Goal: Entertainment & Leisure: Consume media (video, audio)

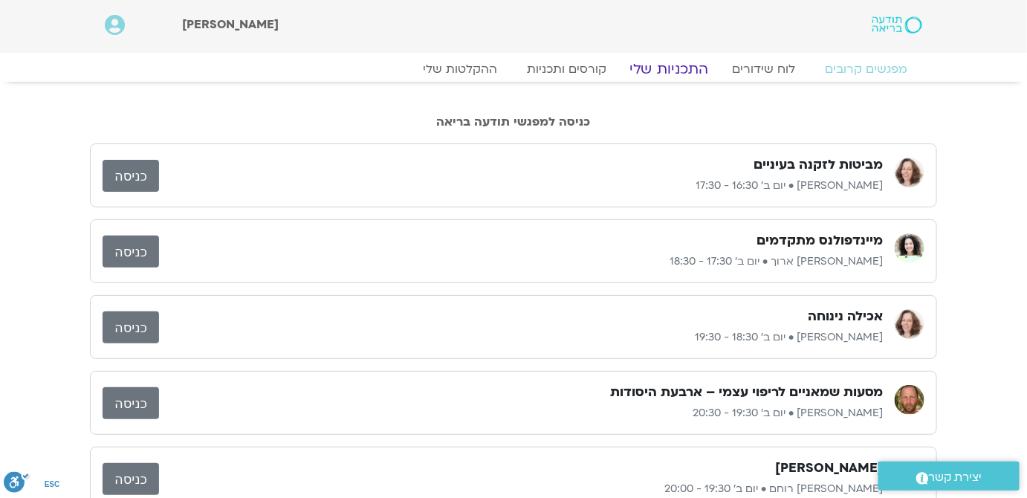
click at [658, 74] on link "התכניות שלי" at bounding box center [669, 69] width 115 height 18
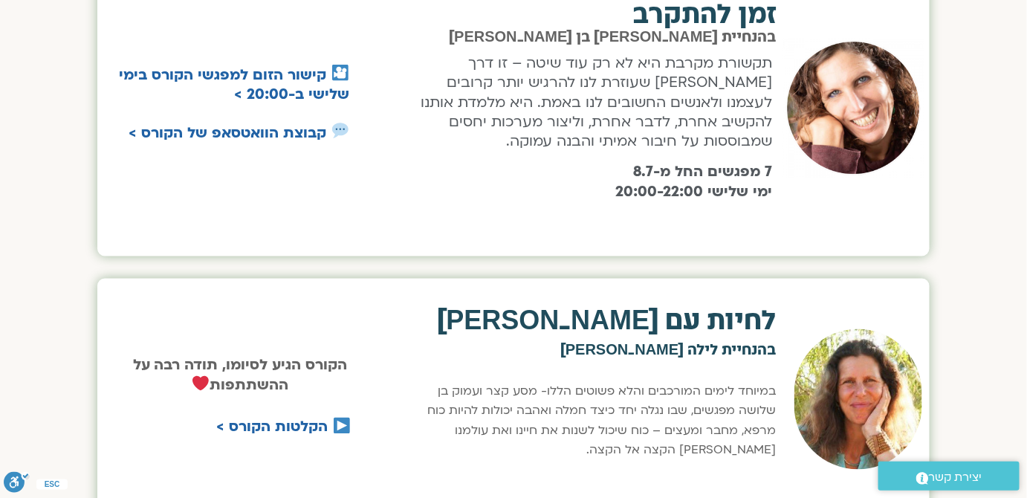
scroll to position [810, 0]
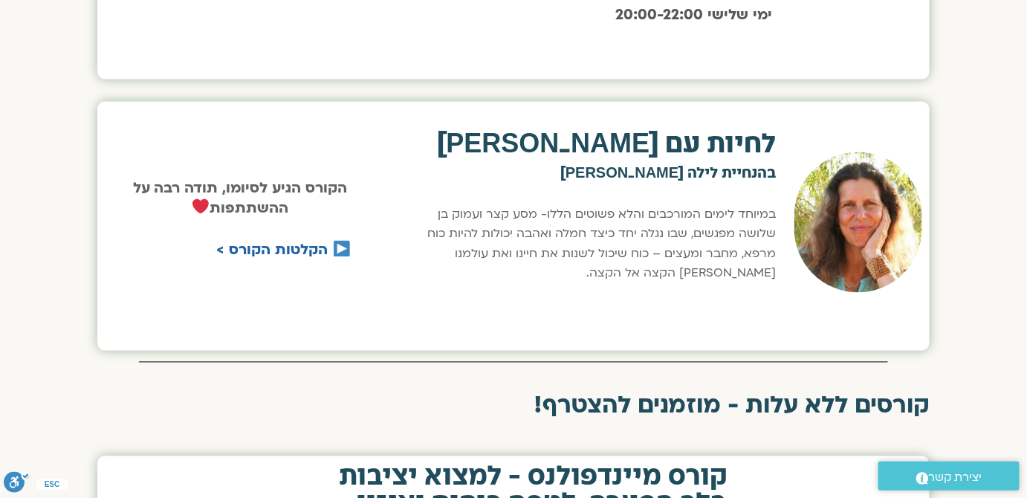
click at [676, 205] on p "במיוחד לימים המורכבים והלא פשוטים הללו- מסע קצר ועמוק בן שלושה מפגשים, שבו נגלה…" at bounding box center [590, 244] width 373 height 79
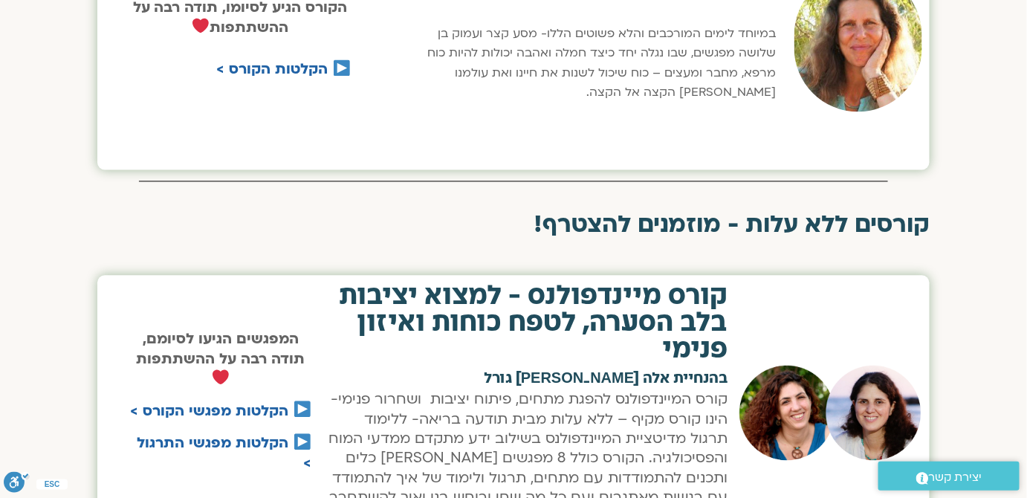
scroll to position [1013, 0]
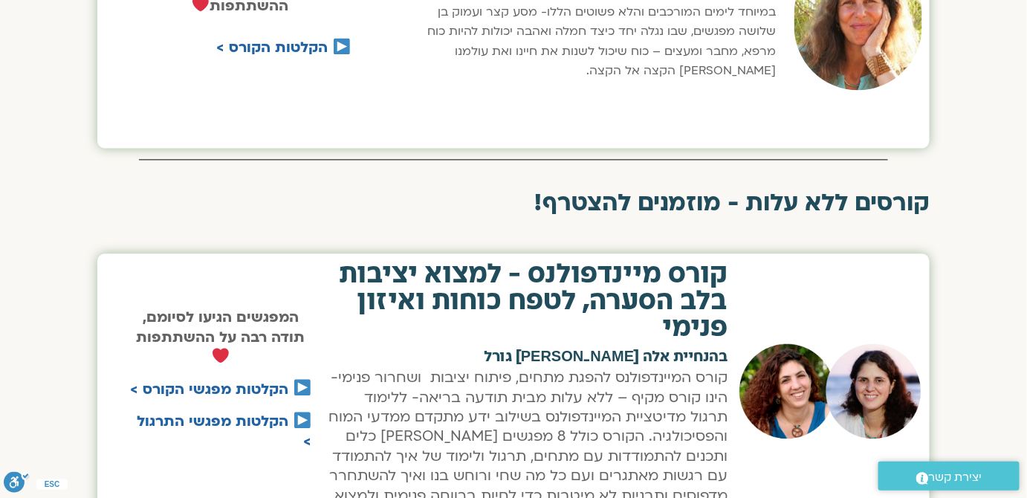
click at [553, 319] on h2 "קורס מיינדפולנס - למצוא יציבות בלב הסערה, לטפח כוחות ואיזון פנימי" at bounding box center [526, 301] width 401 height 80
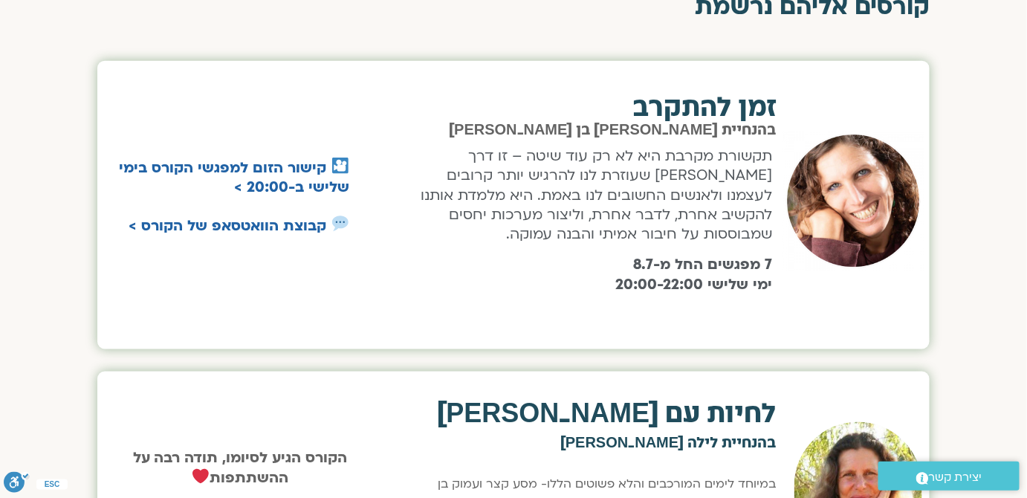
scroll to position [608, 0]
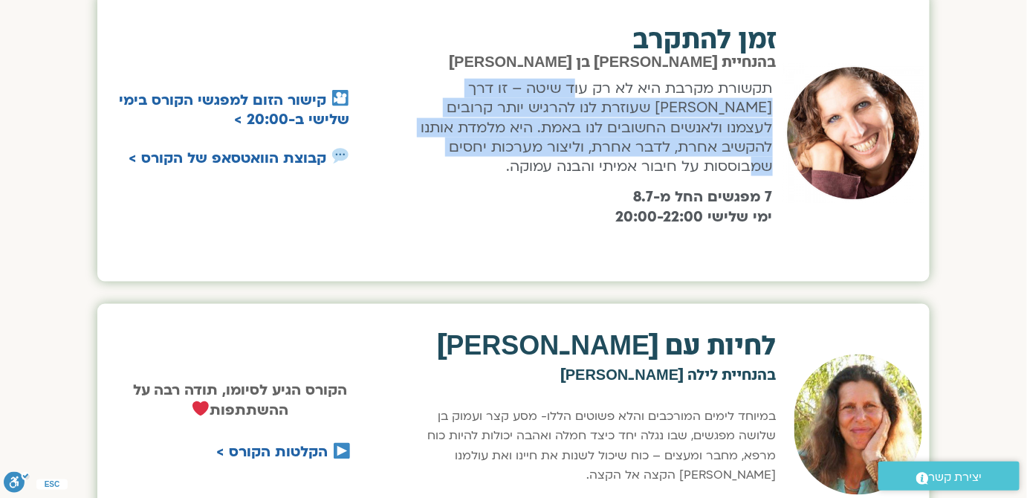
drag, startPoint x: 522, startPoint y: 111, endPoint x: 460, endPoint y: 143, distance: 70.5
click at [460, 143] on p "תקשורת מקרבת היא לא רק עוד שיטה – זו דרך חיים שעוזרת לנו להרגיש יותר קרובים לעצ…" at bounding box center [590, 128] width 366 height 98
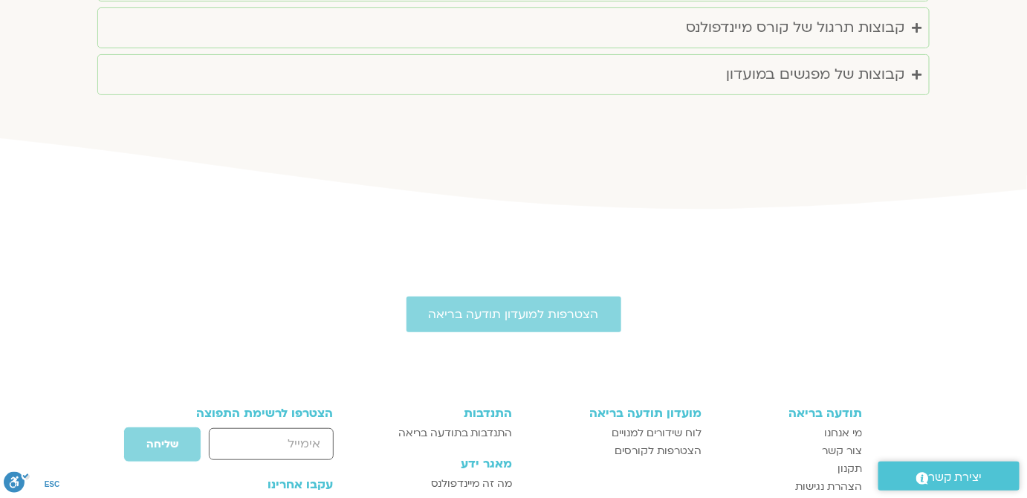
scroll to position [1824, 0]
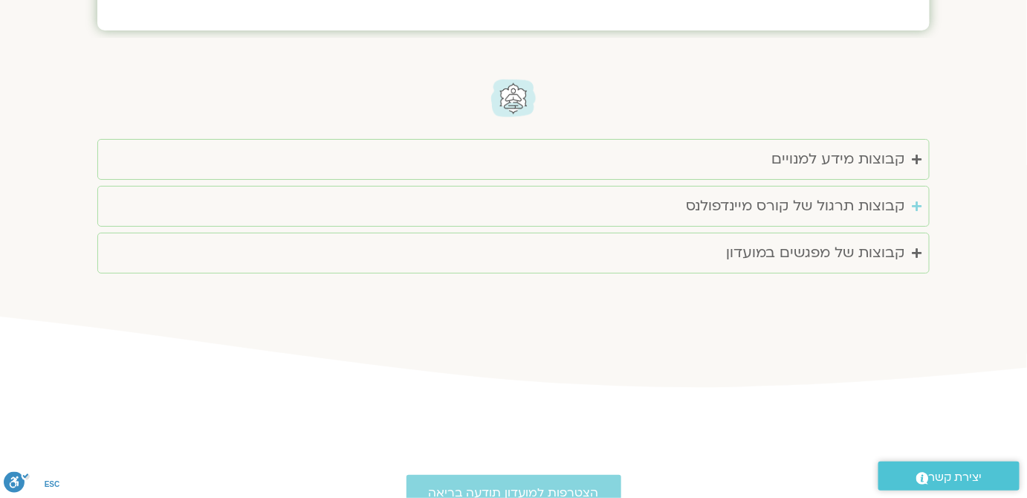
click at [922, 186] on summary "קבוצות תרגול של קורס מיינדפולנס" at bounding box center [513, 206] width 832 height 41
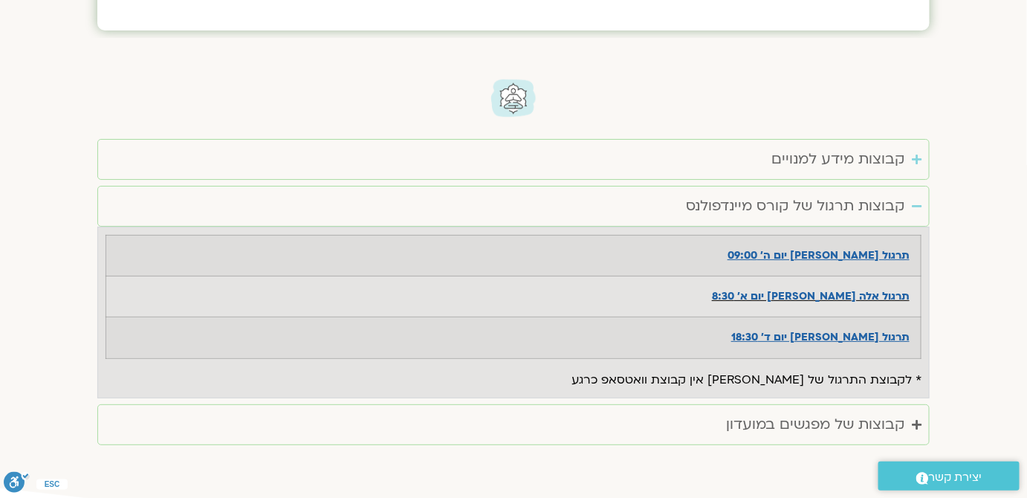
click at [900, 147] on div "קבוצות מידע למנויים" at bounding box center [837, 159] width 133 height 25
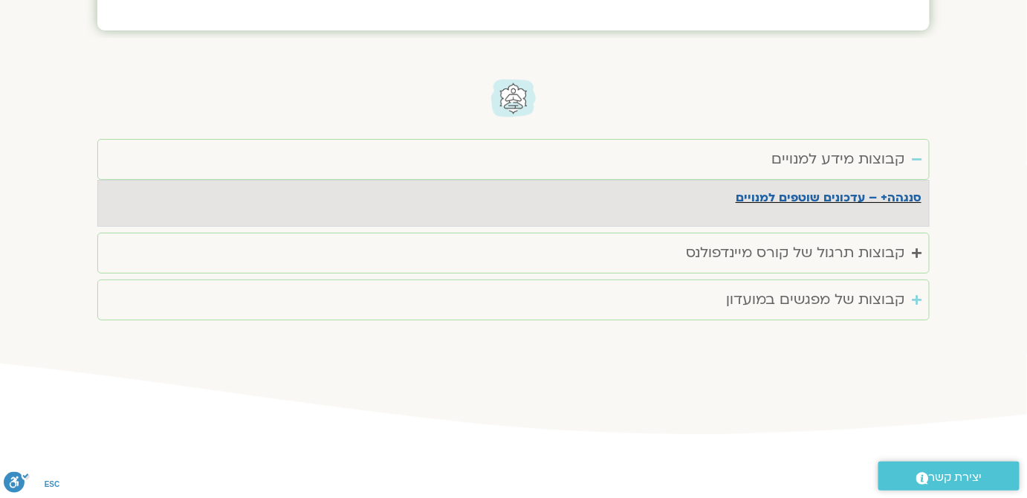
click at [898, 288] on div "קבוצות של מפגשים במועדון" at bounding box center [815, 300] width 178 height 25
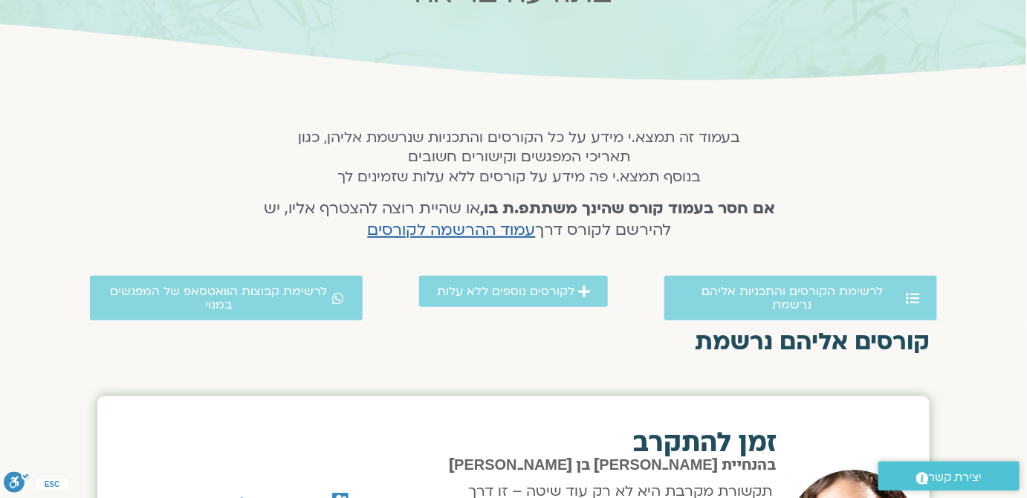
scroll to position [0, 0]
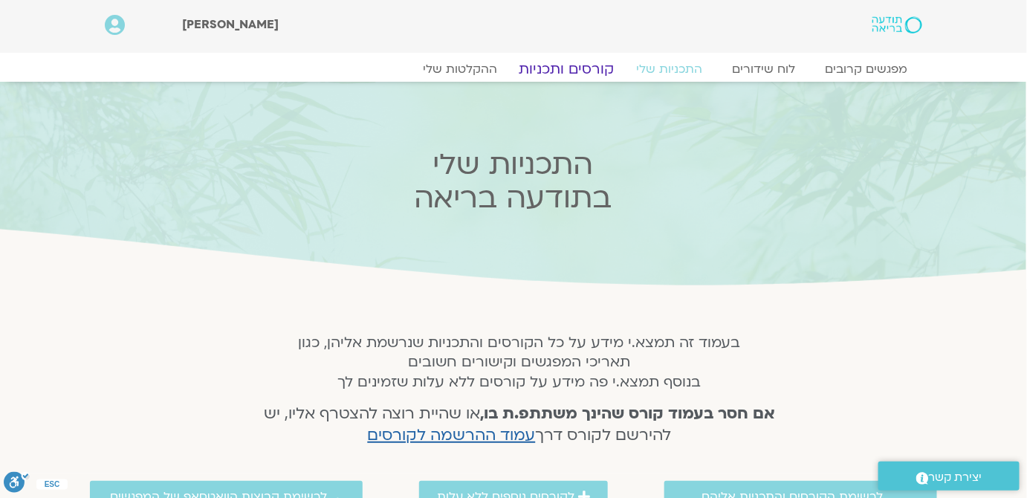
click at [574, 70] on link "קורסים ותכניות" at bounding box center [566, 69] width 131 height 18
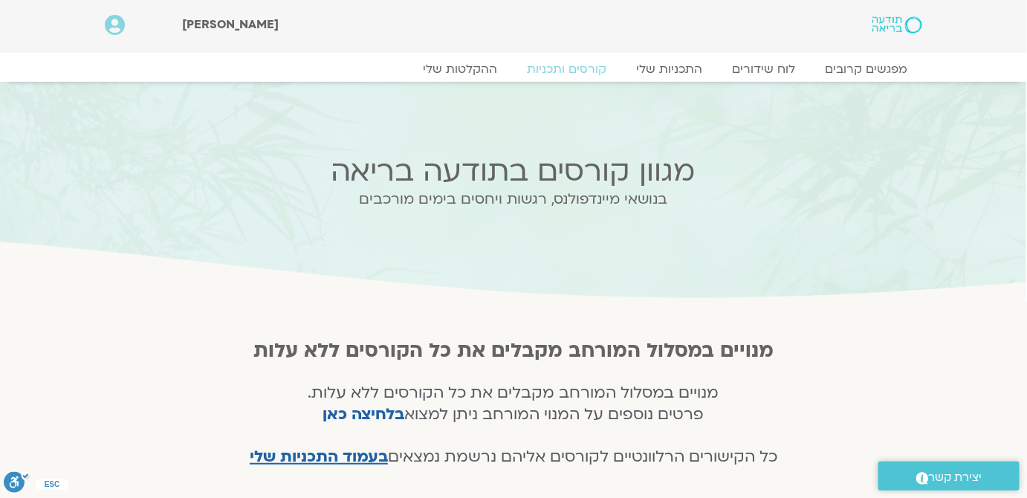
click at [456, 78] on div "מפגשים קרובים לוח שידורים התכניות שלי קורסים ותכניות ההקלטות שלי מפגשים קרובים …" at bounding box center [513, 73] width 832 height 26
click at [456, 71] on link "ההקלטות שלי" at bounding box center [460, 69] width 125 height 18
click at [676, 65] on link "התכניות שלי" at bounding box center [669, 69] width 115 height 18
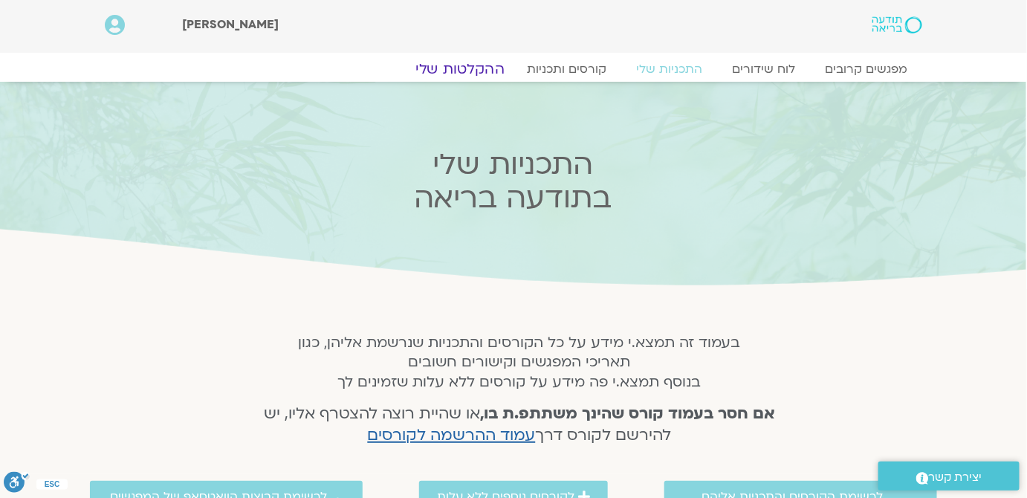
click at [462, 68] on link "ההקלטות שלי" at bounding box center [460, 69] width 125 height 18
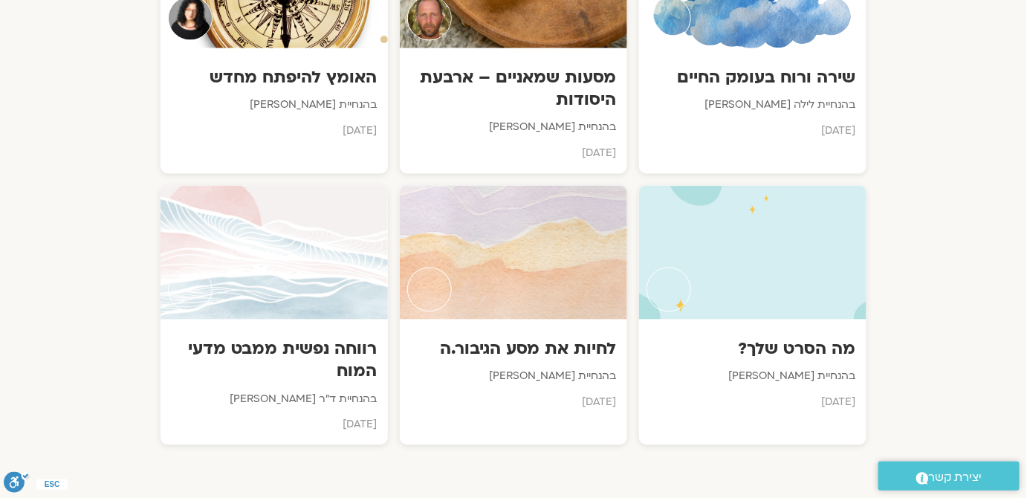
scroll to position [945, 0]
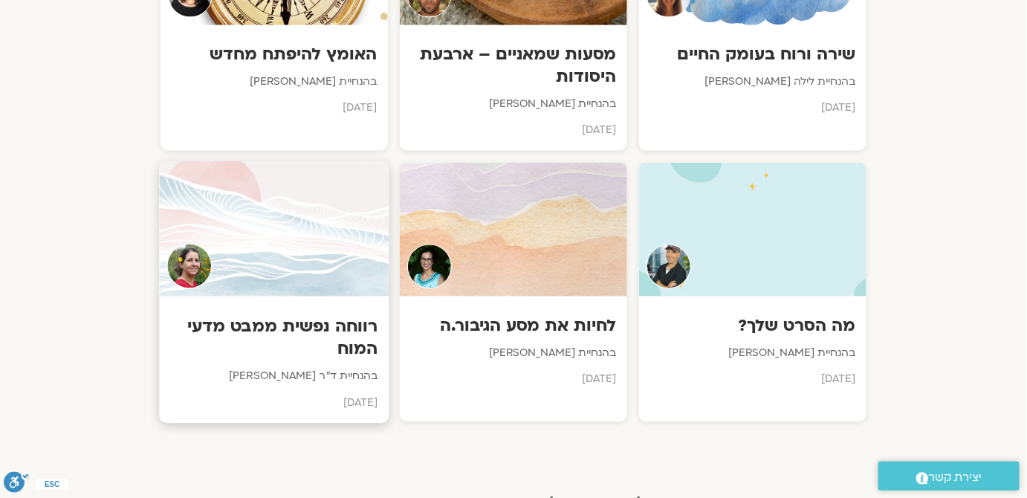
click at [291, 317] on h3 "רווחה נפשית ממבט מדעי המוח" at bounding box center [274, 336] width 207 height 45
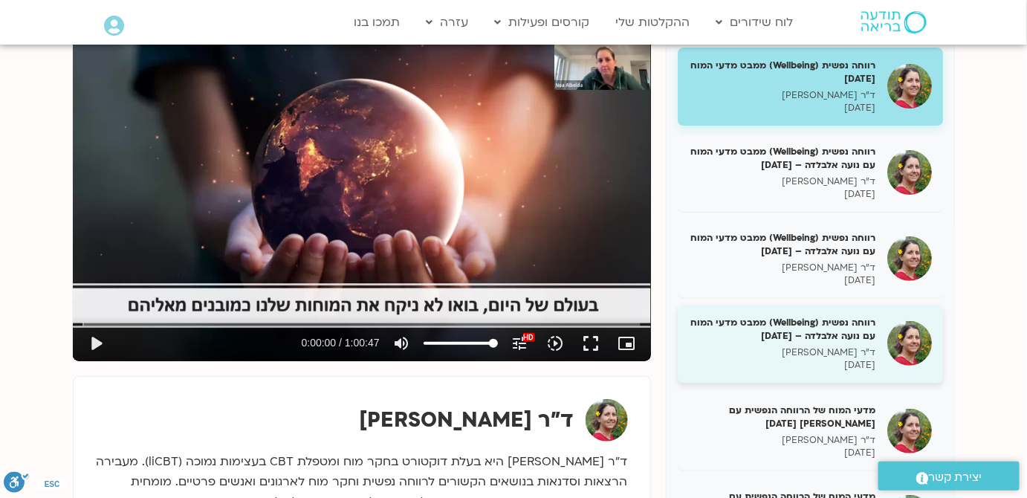
scroll to position [135, 0]
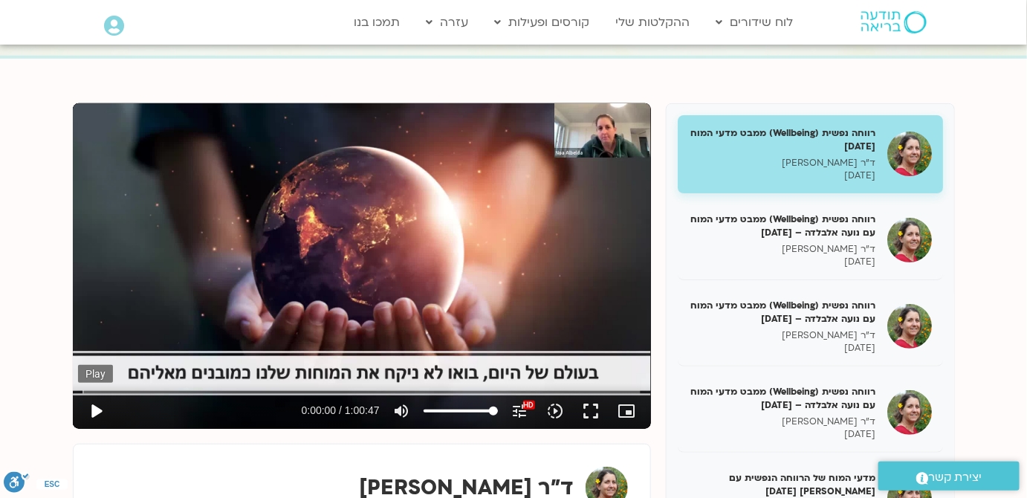
click at [85, 416] on button "play_arrow" at bounding box center [96, 411] width 36 height 36
click at [154, 389] on input "Seek" at bounding box center [360, 391] width 557 height 9
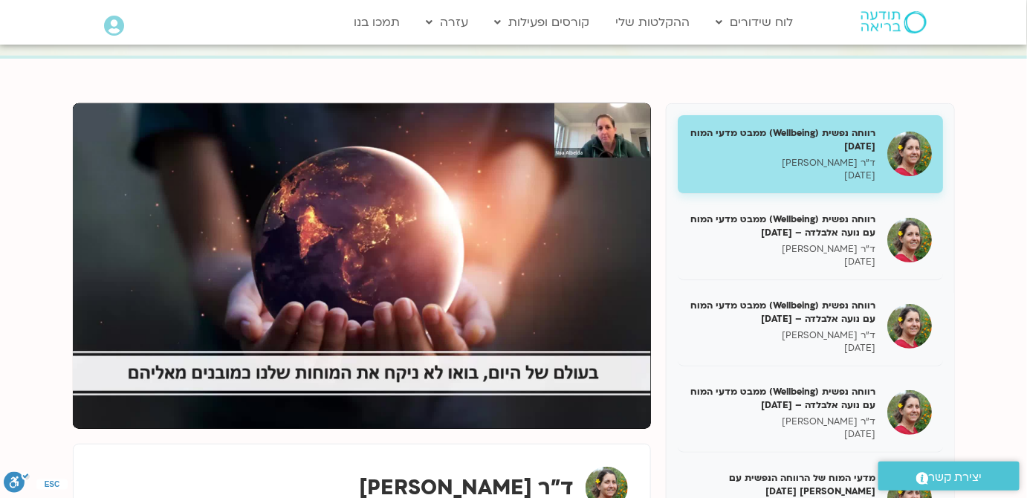
click at [1011, 308] on section "רווחה נפשית (Wellbeing) ממבט מדעי המוח 31/01/25 ד"ר נועה אלבלדה 31/01/2025 רווח…" at bounding box center [513, 381] width 1027 height 644
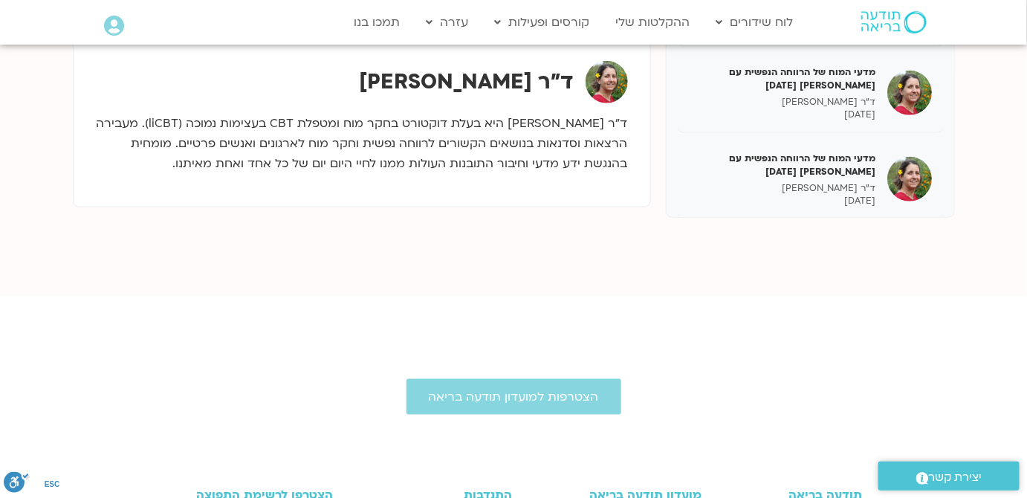
scroll to position [405, 0]
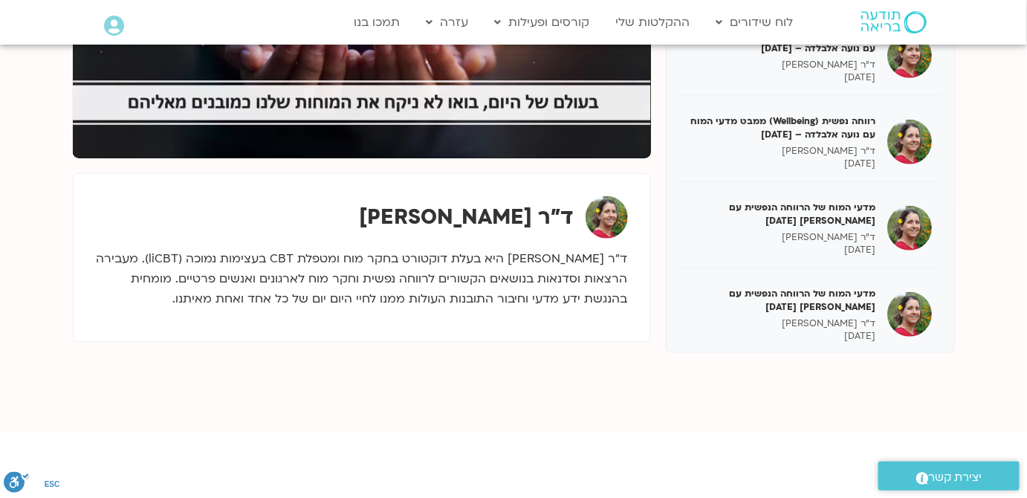
click at [971, 356] on section "רווחה נפשית (Wellbeing) ממבט מדעי המוח 31/01/25 ד"ר נועה אלבלדה 31/01/2025 רווח…" at bounding box center [513, 110] width 1027 height 644
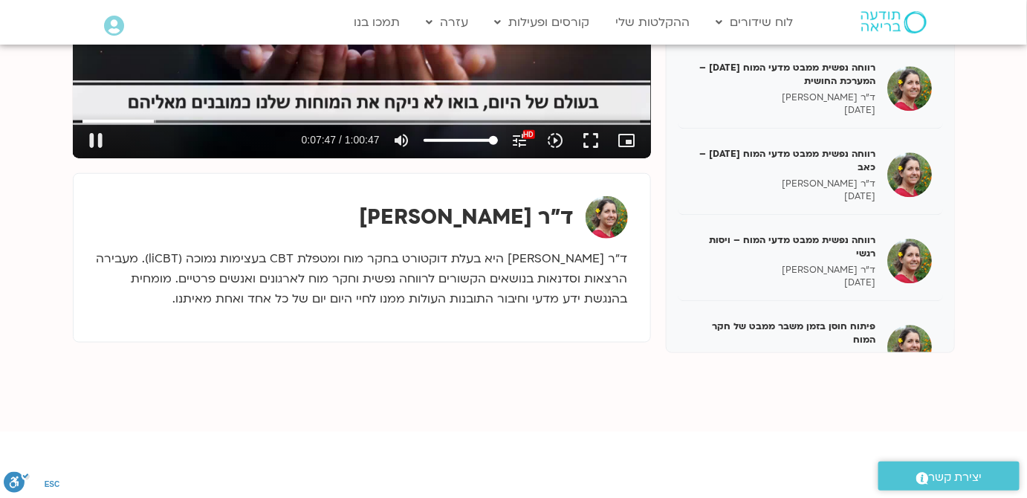
click at [415, 263] on p "ד״ר נועה אלבלדה היא בעלת דוקטורט בחקר מוח ומטפלת CBT בעצימות נמוכה (liCBT). מעב…" at bounding box center [362, 279] width 532 height 60
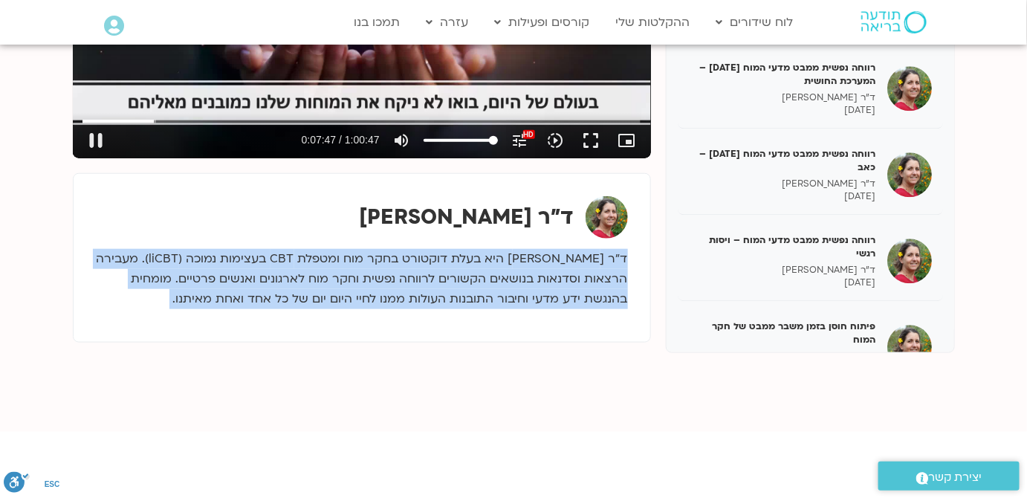
click at [415, 263] on p "ד״ר נועה אלבלדה היא בעלת דוקטורט בחקר מוח ומטפלת CBT בעצימות נמוכה (liCBT). מעב…" at bounding box center [362, 279] width 532 height 60
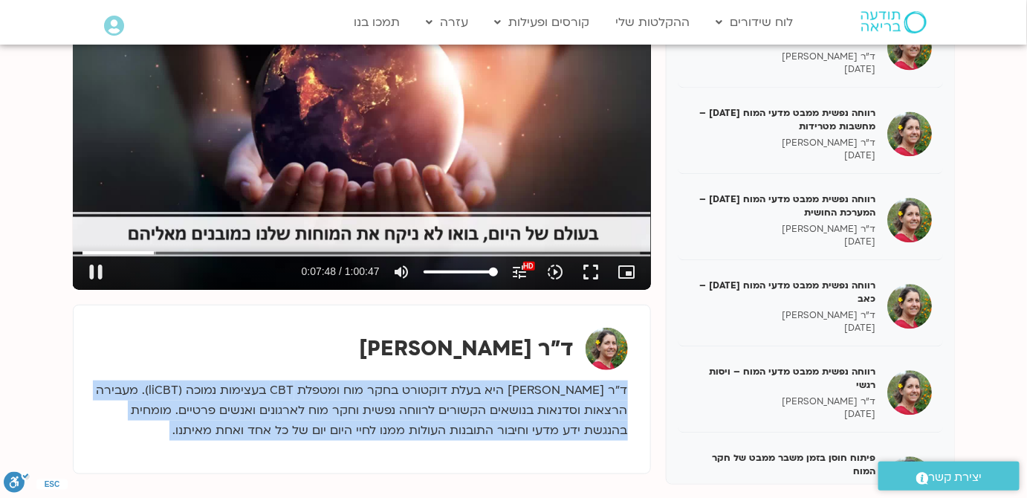
scroll to position [270, 0]
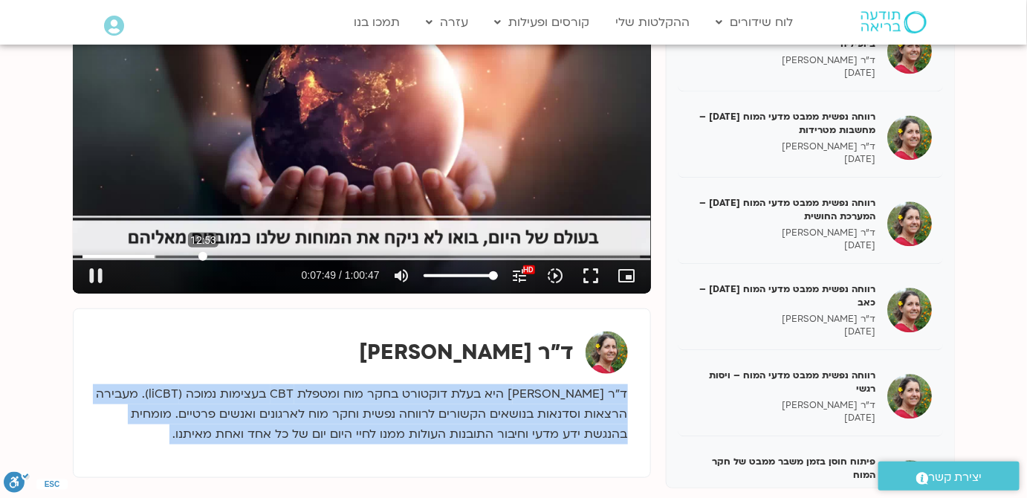
click at [203, 254] on input "Seek" at bounding box center [360, 256] width 557 height 9
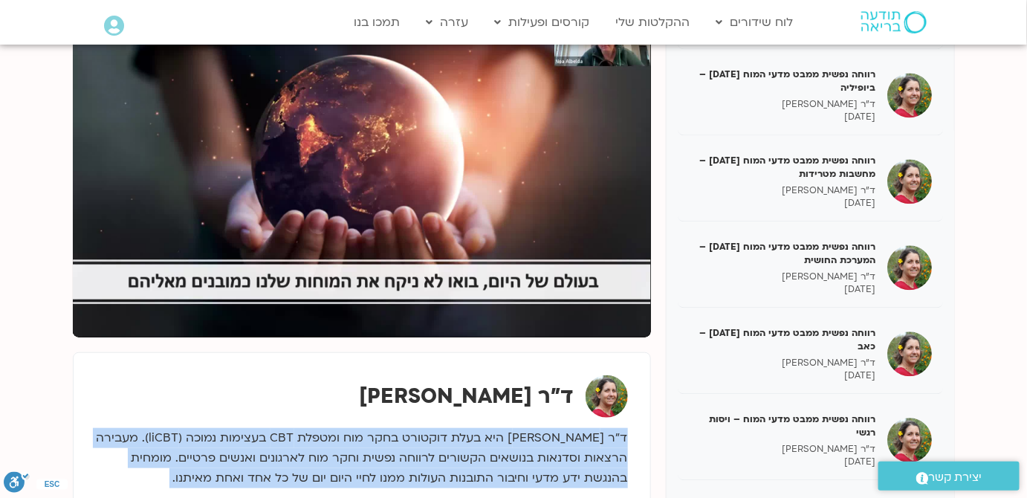
scroll to position [202, 0]
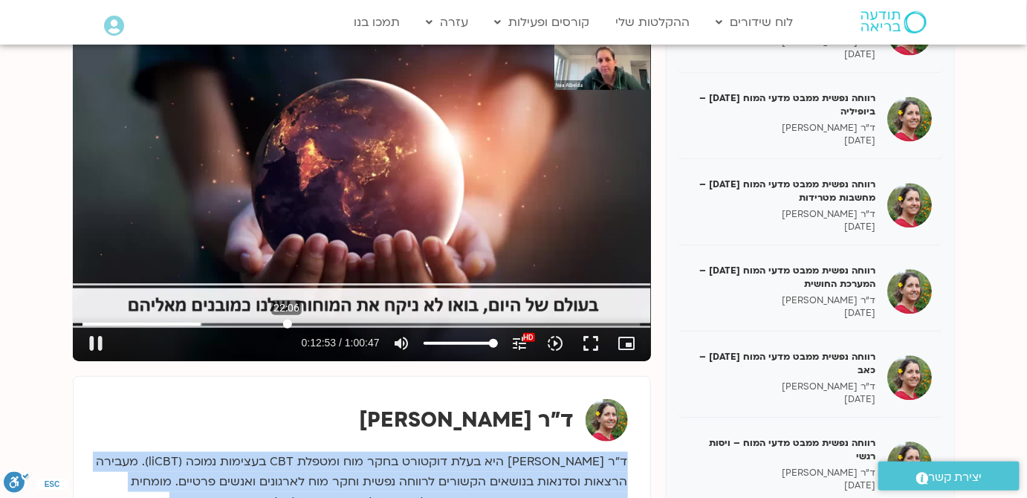
click at [287, 323] on input "Seek" at bounding box center [360, 324] width 557 height 9
click at [368, 321] on input "Seek" at bounding box center [360, 324] width 557 height 9
click at [461, 323] on input "Seek" at bounding box center [360, 324] width 557 height 9
click at [426, 320] on input "Seek" at bounding box center [360, 324] width 557 height 9
click at [560, 324] on input "Seek" at bounding box center [360, 324] width 557 height 9
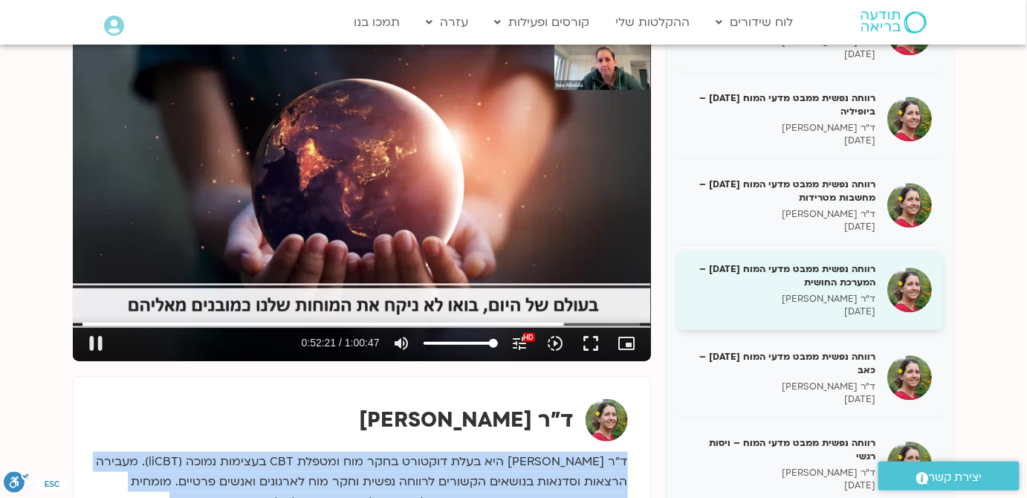
type input "3141.652682"
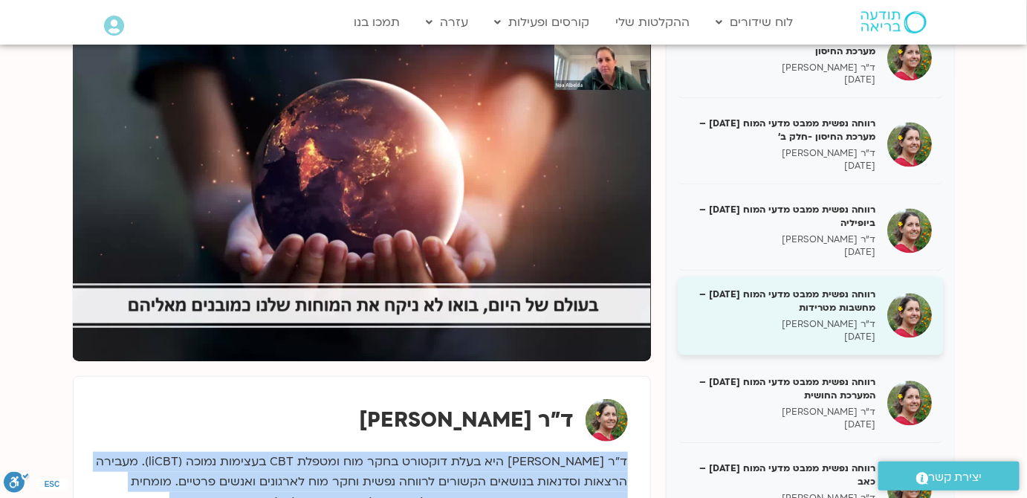
scroll to position [609, 0]
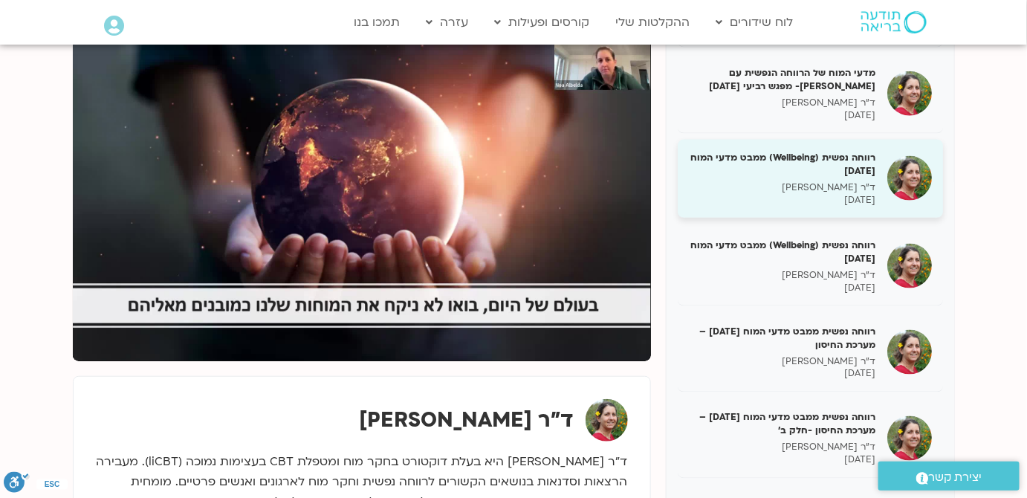
click at [797, 151] on h5 "רווחה נפשית (Wellbeing) ממבט מדעי המוח 04/04/25" at bounding box center [782, 164] width 187 height 27
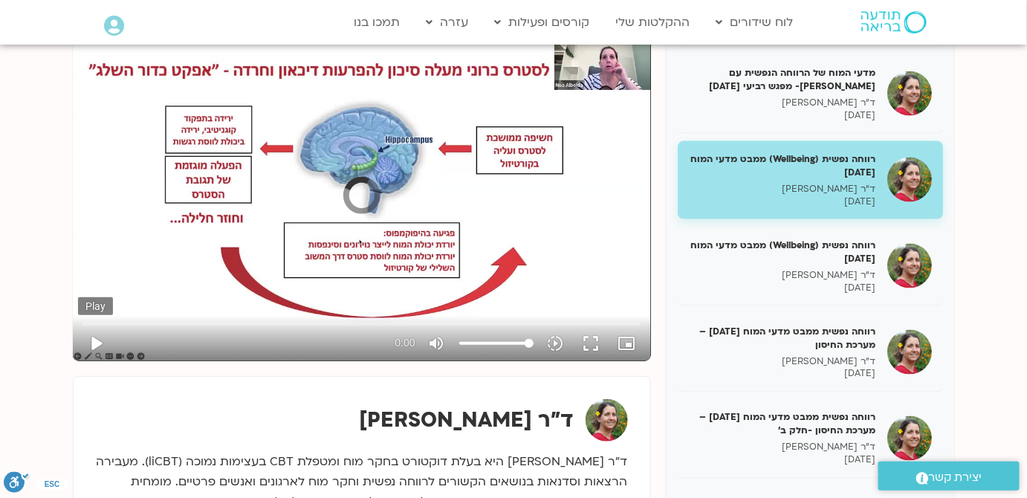
click at [97, 341] on button "play_arrow" at bounding box center [96, 344] width 36 height 36
click at [90, 343] on button "play_arrow" at bounding box center [96, 344] width 36 height 36
click at [159, 325] on input "Seek" at bounding box center [360, 324] width 557 height 9
click at [277, 313] on div "Skip Ad 32:00 pause 0:11:50 / 1:30:02 volume_up Mute tune Resolution Auto 720p …" at bounding box center [361, 337] width 566 height 48
click at [282, 320] on input "Seek" at bounding box center [360, 324] width 557 height 9
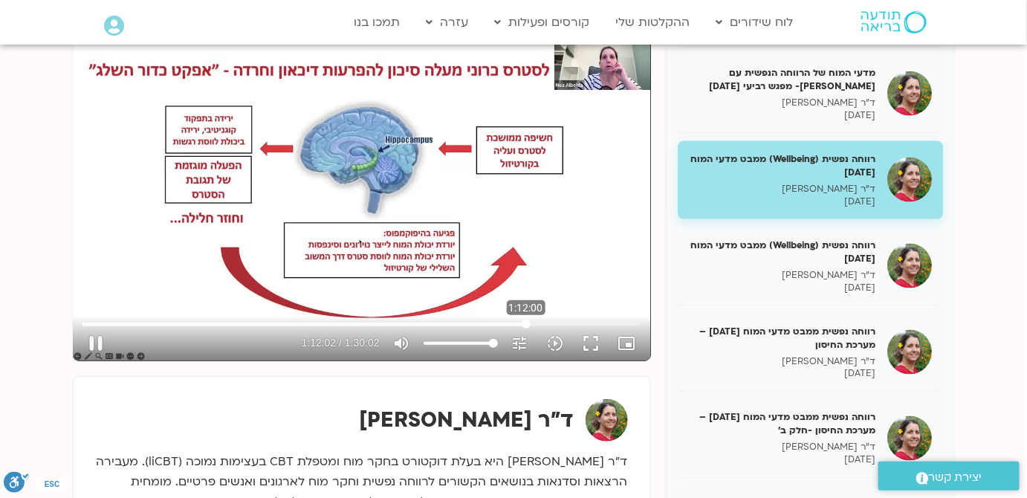
click at [526, 326] on input "Seek" at bounding box center [360, 324] width 557 height 9
click at [567, 326] on input "Seek" at bounding box center [360, 324] width 557 height 9
type input "4726.71167"
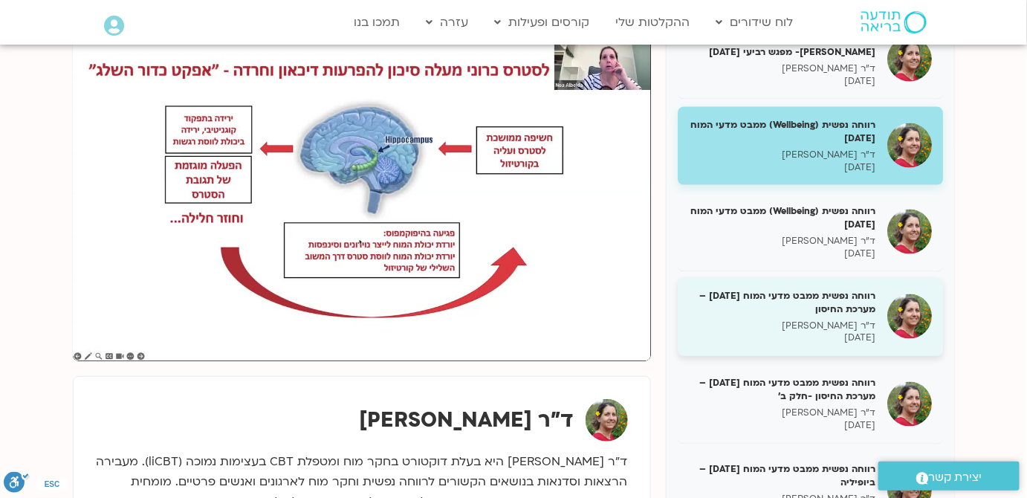
scroll to position [677, 0]
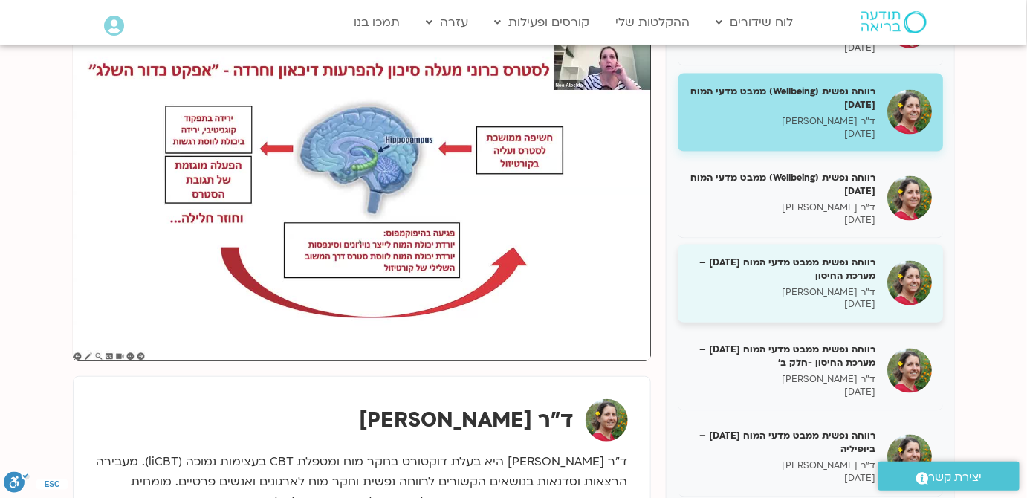
click at [866, 268] on div "רווחה נפשית ממבט מדעי המוח 25/04/25 – מערכת החיסון ד"ר נועה אלבלדה 25/04/2025" at bounding box center [782, 284] width 187 height 56
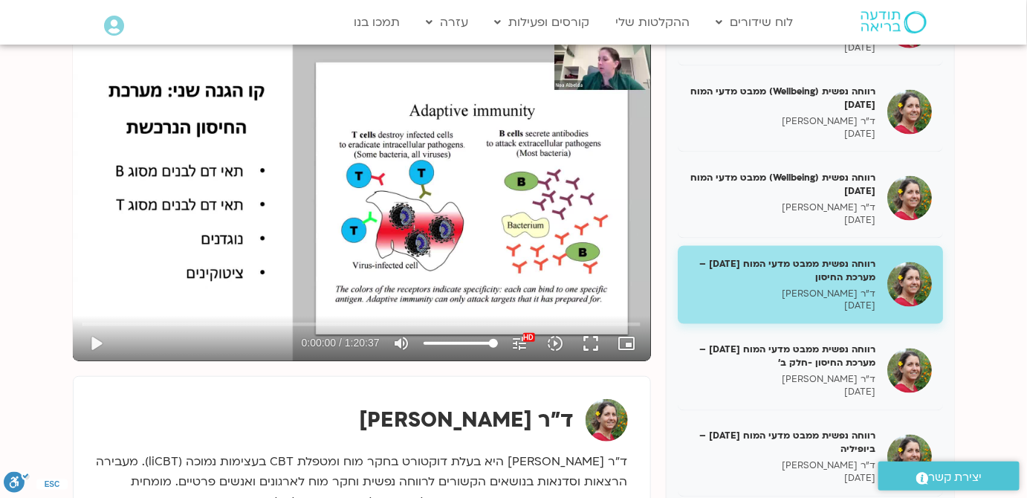
click at [276, 228] on div "Skip Ad 0:00 play_arrow 0:00:00 / 1:20:37 volume_up Mute tune Resolution Auto 1…" at bounding box center [362, 199] width 578 height 326
click at [281, 321] on input "Seek" at bounding box center [360, 324] width 557 height 9
click at [192, 326] on input "Seek" at bounding box center [360, 324] width 557 height 9
click at [380, 323] on input "Seek" at bounding box center [360, 324] width 557 height 9
click at [468, 322] on input "Seek" at bounding box center [360, 324] width 557 height 9
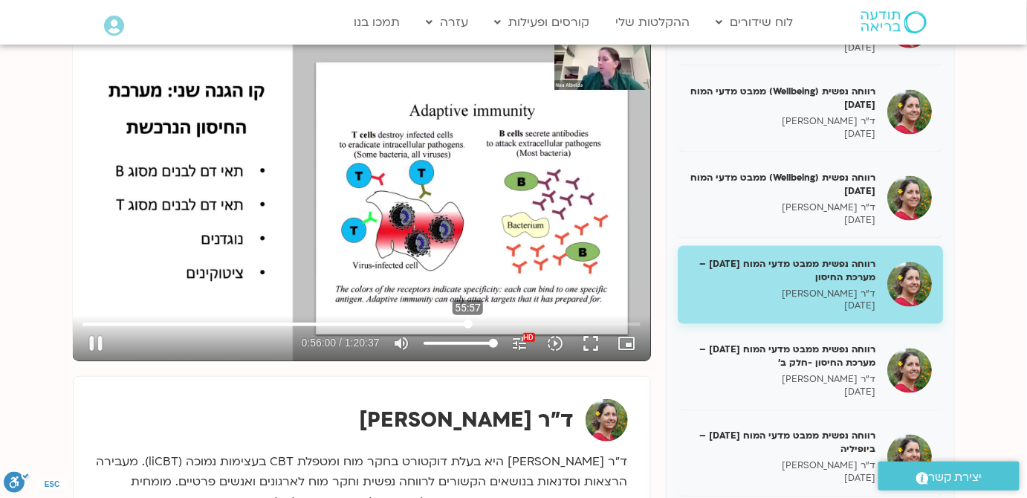
type input "3360.458758"
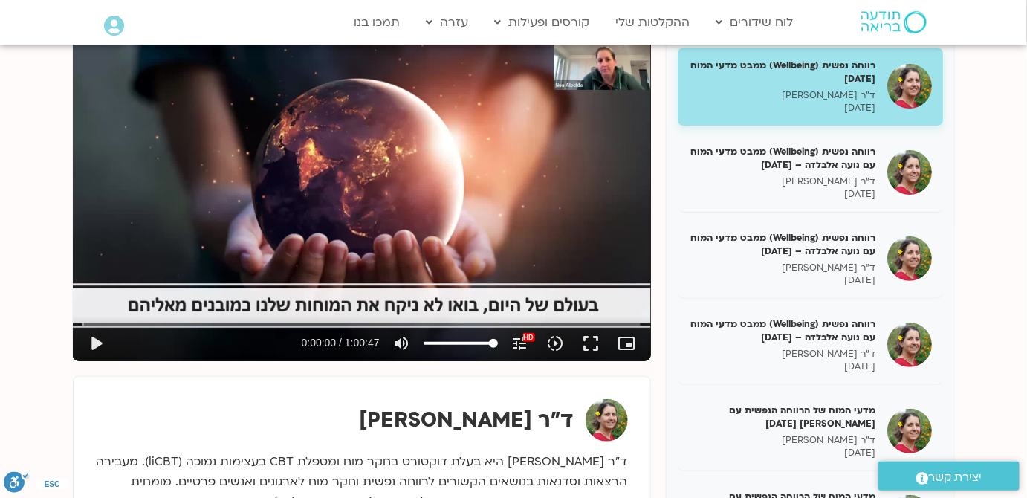
scroll to position [48, 0]
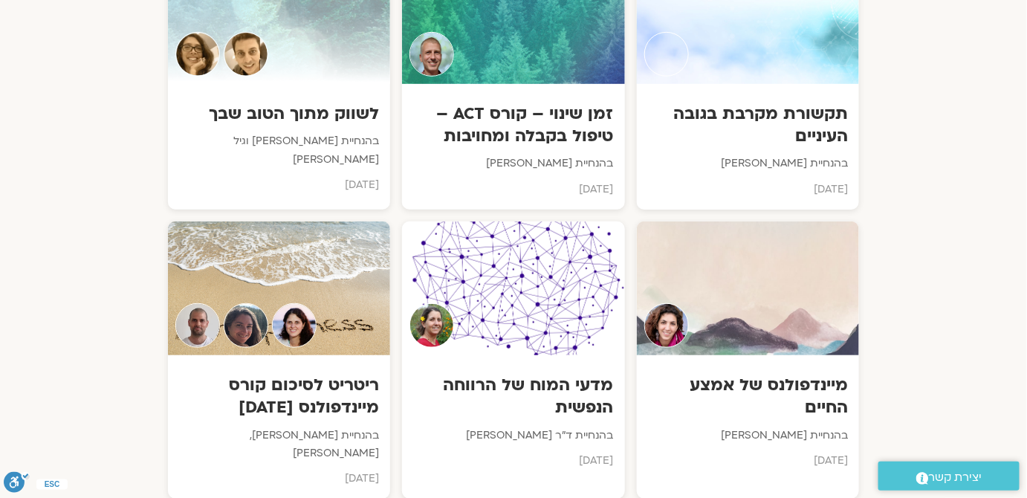
scroll to position [4054, 0]
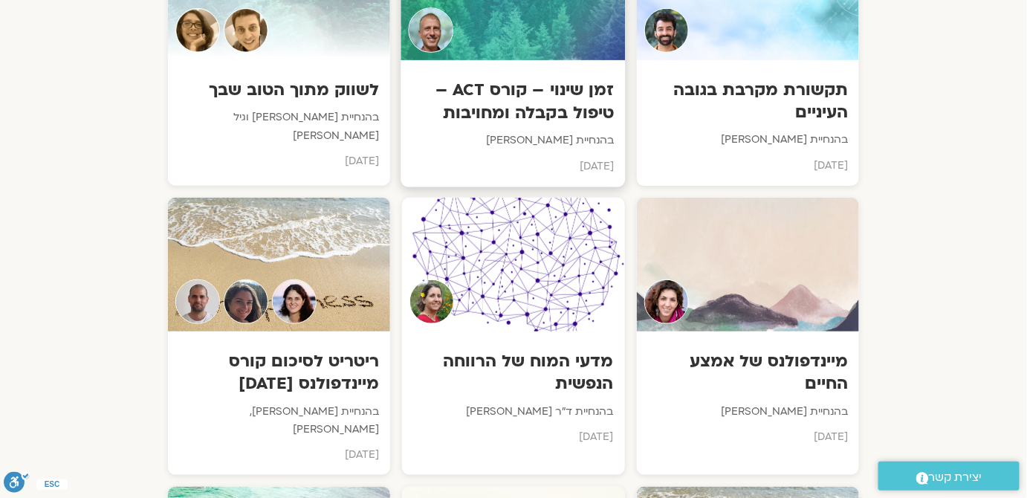
click at [547, 95] on h3 "זמן שינוי – קורס ACT – טיפול בקבלה ומחויבות" at bounding box center [513, 101] width 202 height 45
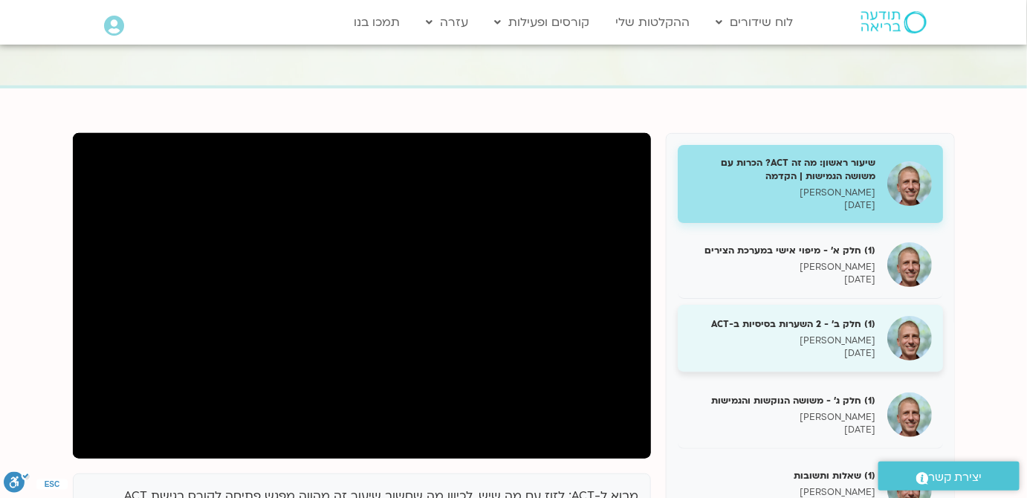
scroll to position [202, 0]
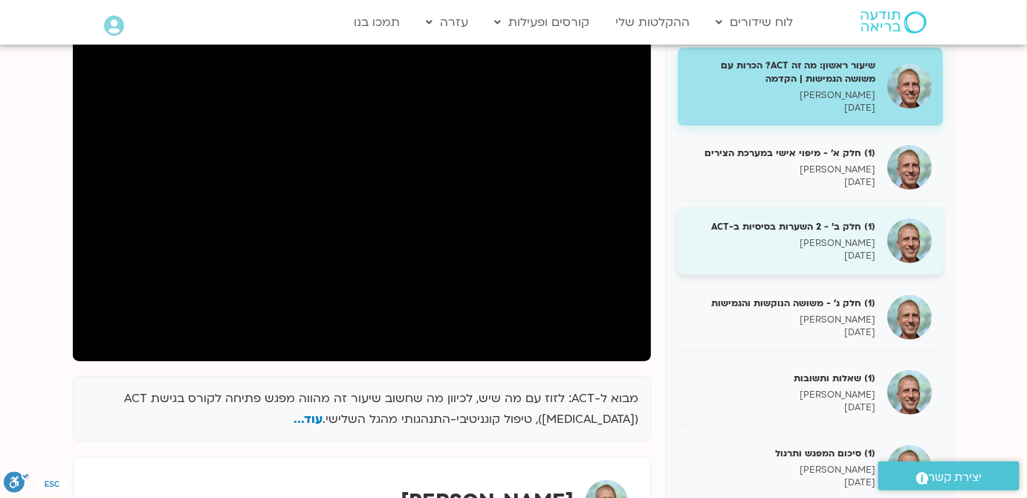
click at [858, 246] on p "[PERSON_NAME]" at bounding box center [782, 243] width 187 height 13
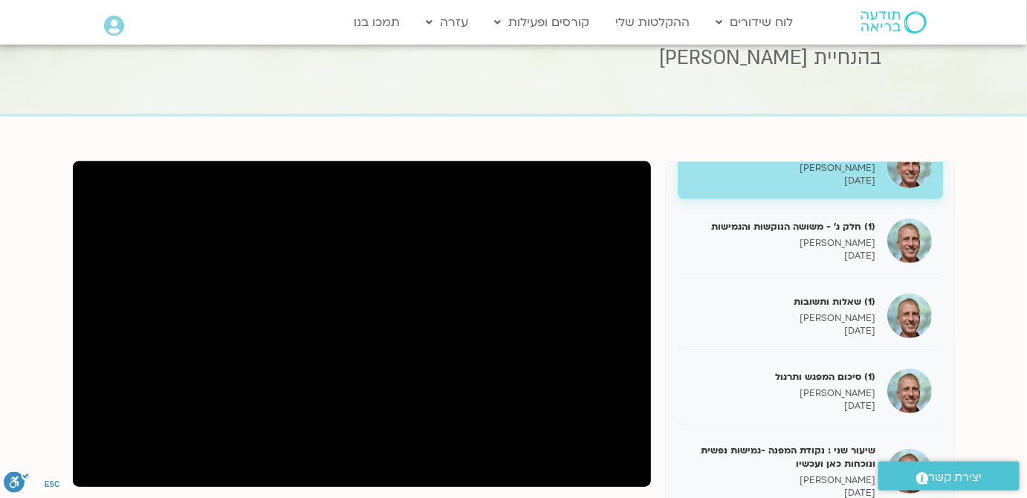
scroll to position [270, 0]
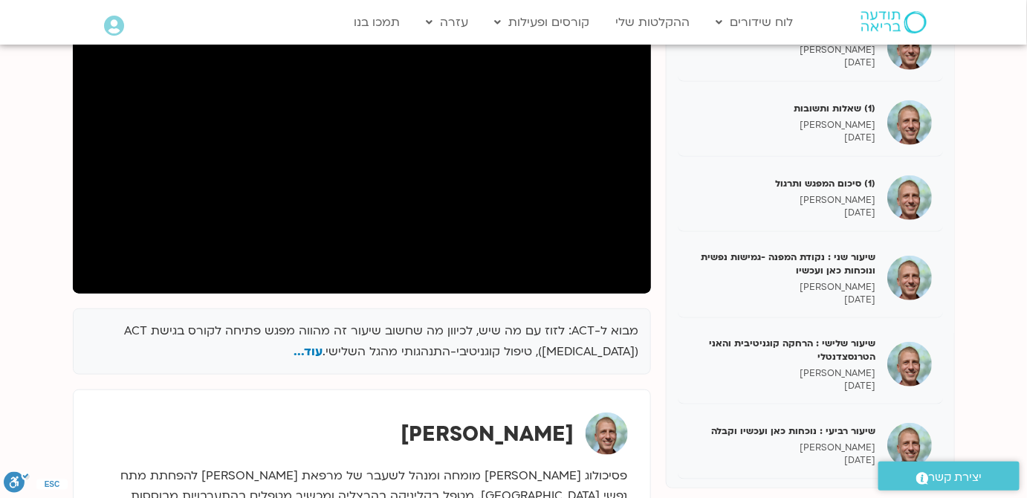
click at [287, 329] on p "מבוא ל-ACT: לזוז עם מה שיש, לכיוון מה שחשוב שיעור זה מהווה מפגש פתיחה לקורס בגי…" at bounding box center [362, 341] width 554 height 43
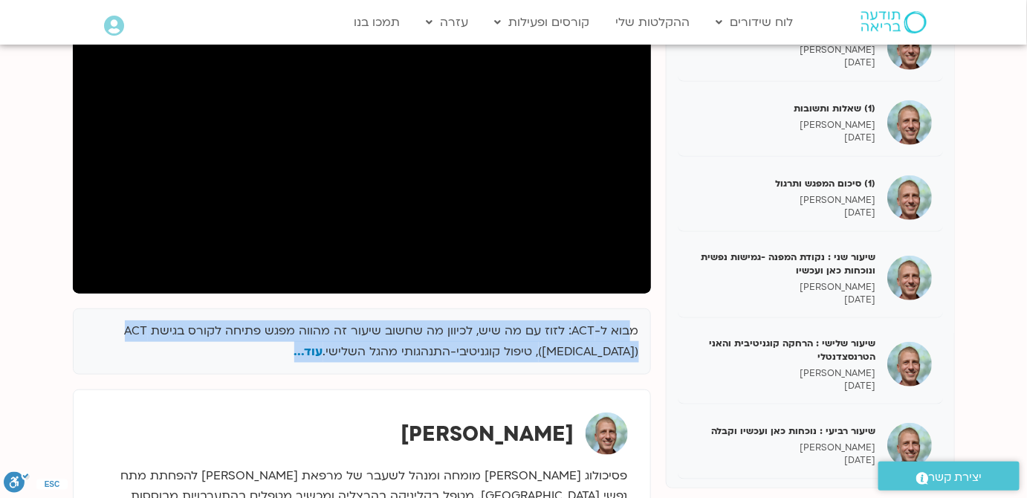
click at [287, 329] on p "מבוא ל-ACT: לזוז עם מה שיש, לכיוון מה שחשוב שיעור זה מהווה מפגש פתיחה לקורס בגי…" at bounding box center [362, 341] width 554 height 43
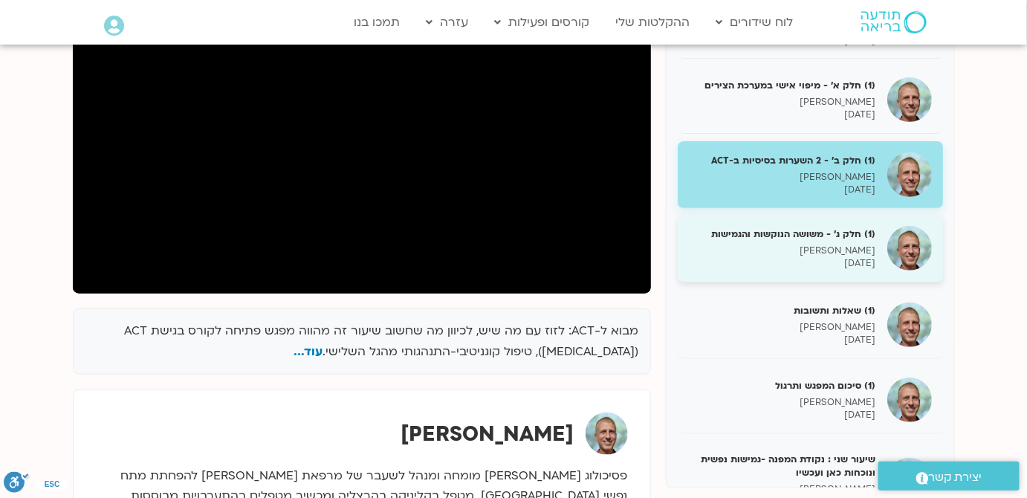
click at [848, 249] on p "[PERSON_NAME]" at bounding box center [782, 251] width 187 height 13
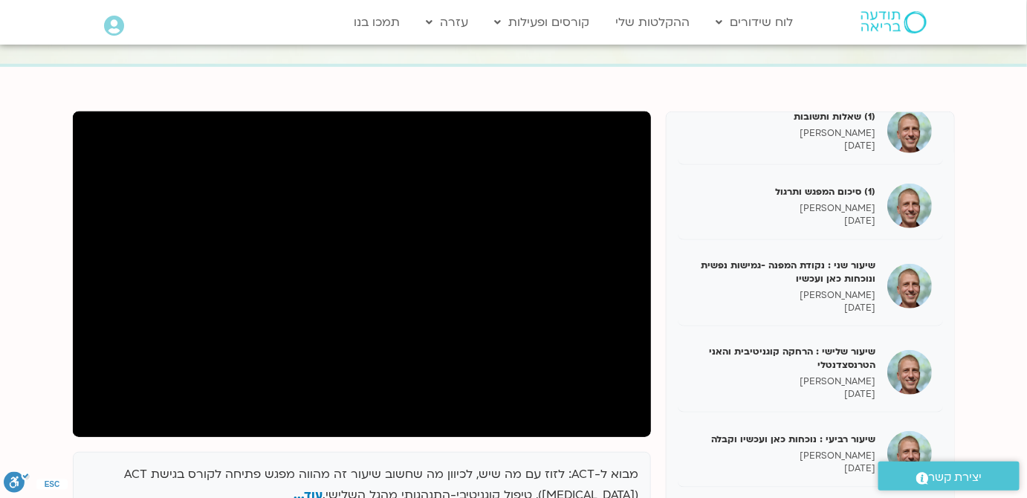
scroll to position [135, 0]
